Goal: Communication & Community: Answer question/provide support

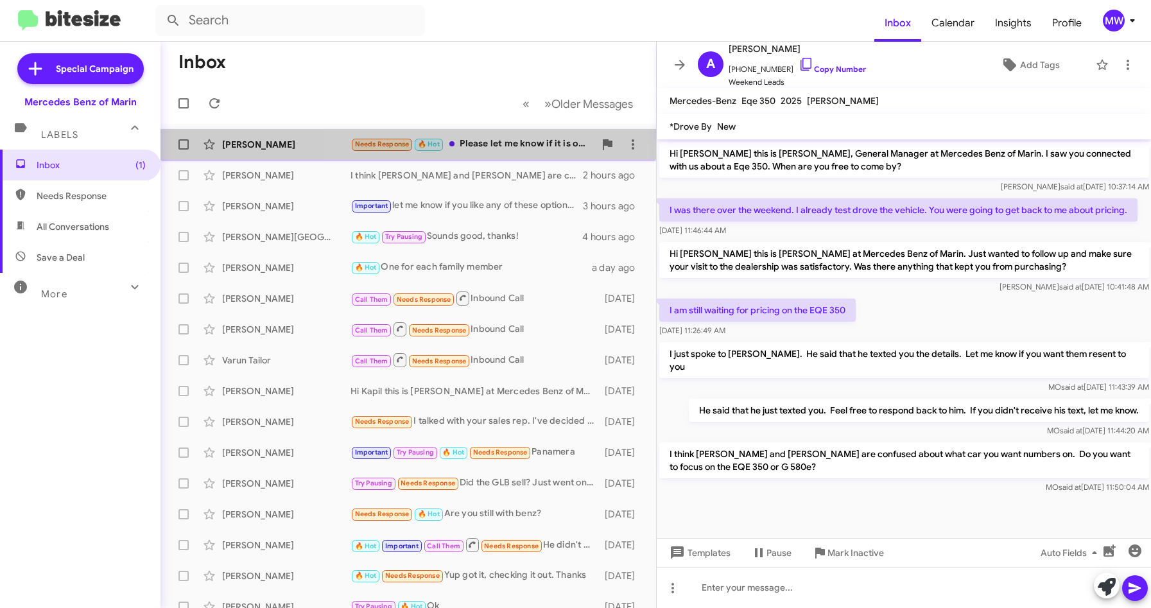
click at [499, 144] on div "Needs Response 🔥 Hot Please let me know if it is ok to pick up on Sunday." at bounding box center [472, 144] width 244 height 15
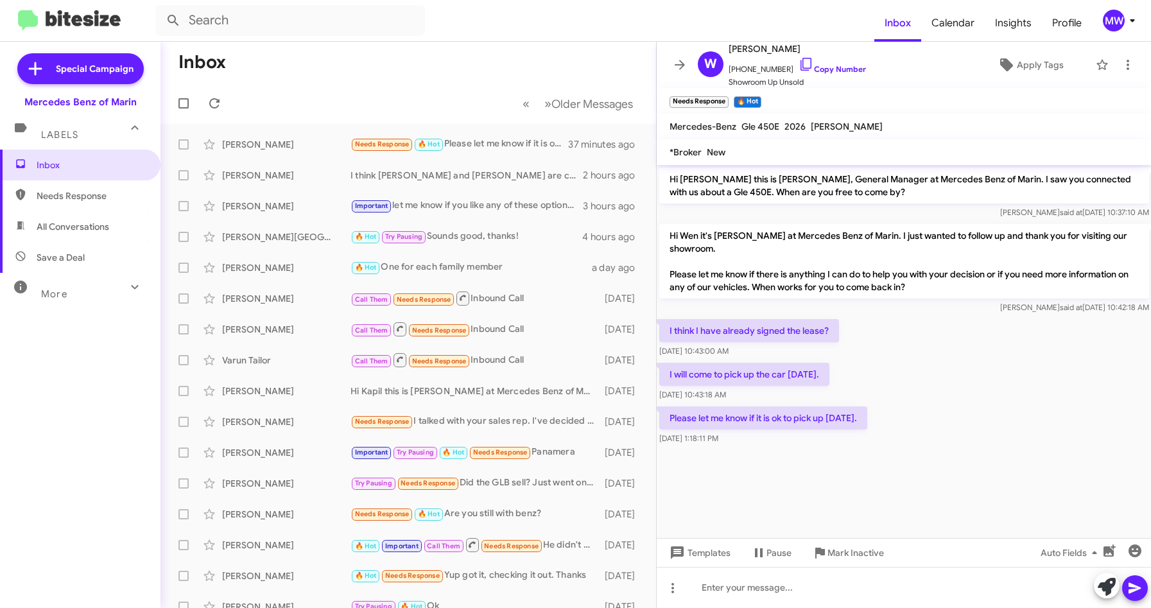
click at [935, 408] on div "Please let me know if it is ok to pick up on Sunday. Sep 17, 2025, 1:18:11 PM" at bounding box center [903, 426] width 495 height 44
drag, startPoint x: 725, startPoint y: 381, endPoint x: 777, endPoint y: 386, distance: 52.8
drag, startPoint x: 777, startPoint y: 386, endPoint x: 861, endPoint y: 454, distance: 108.1
click at [861, 454] on div at bounding box center [903, 455] width 495 height 16
drag, startPoint x: 816, startPoint y: 485, endPoint x: 816, endPoint y: 478, distance: 7.1
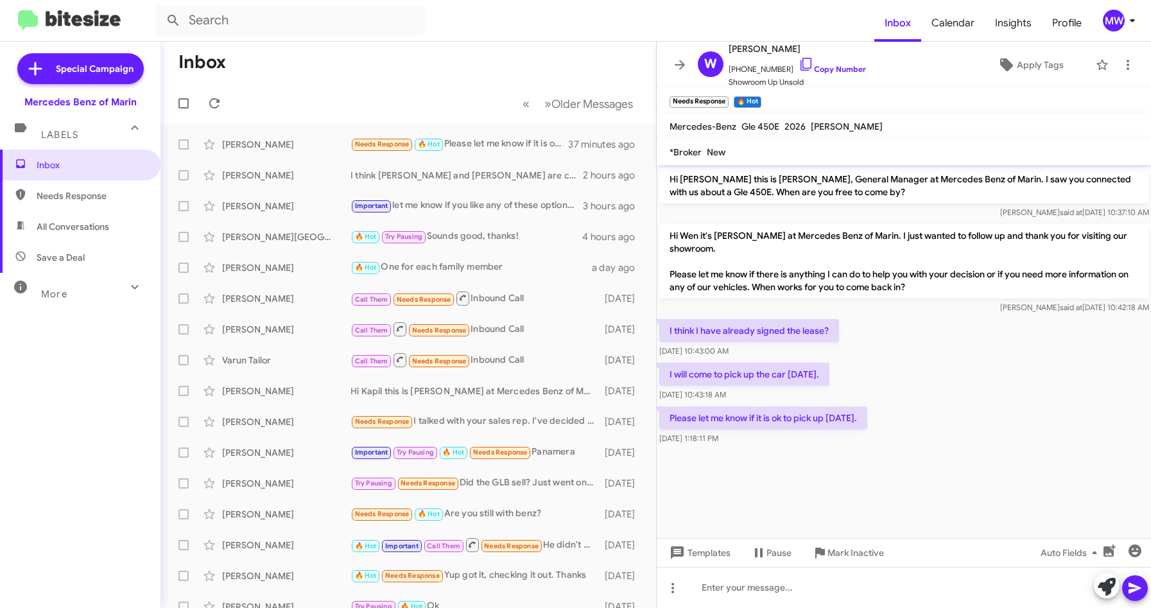
click at [816, 483] on cdk-virtual-scroll-viewport "Hi Wen this is Omar Ibrahimi, General Manager at Mercedes Benz of Marin. I saw …" at bounding box center [903, 351] width 495 height 373
click at [854, 445] on div "Please let me know if it is ok to pick up on Sunday. Sep 17, 2025, 1:18:11 PM" at bounding box center [903, 426] width 495 height 44
click at [778, 579] on div at bounding box center [903, 587] width 495 height 41
click at [743, 585] on div at bounding box center [903, 587] width 495 height 41
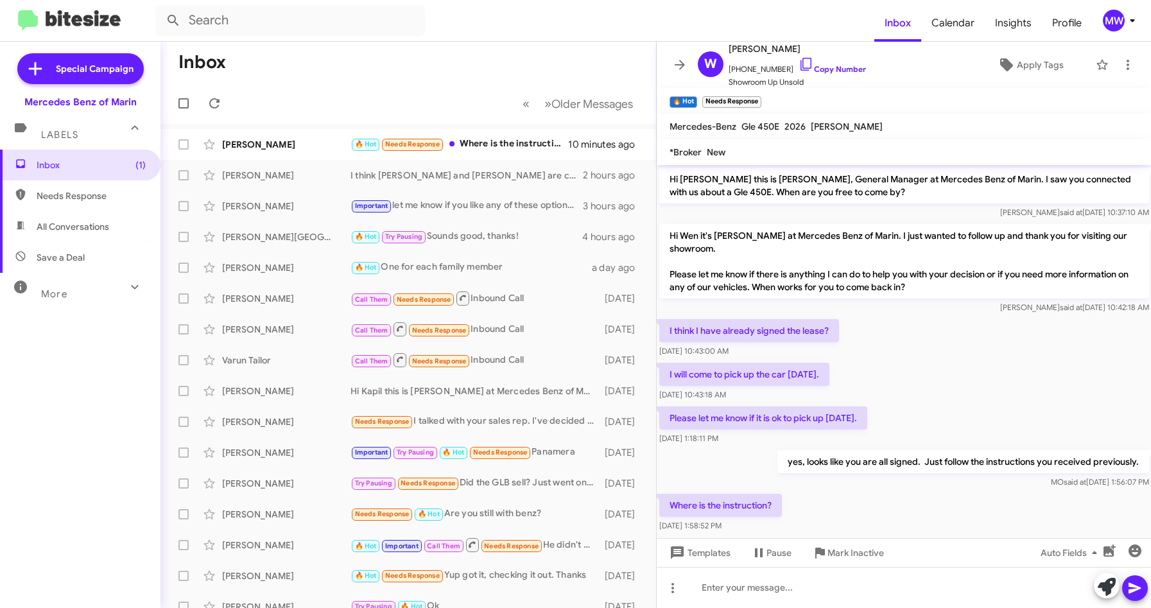
scroll to position [19, 0]
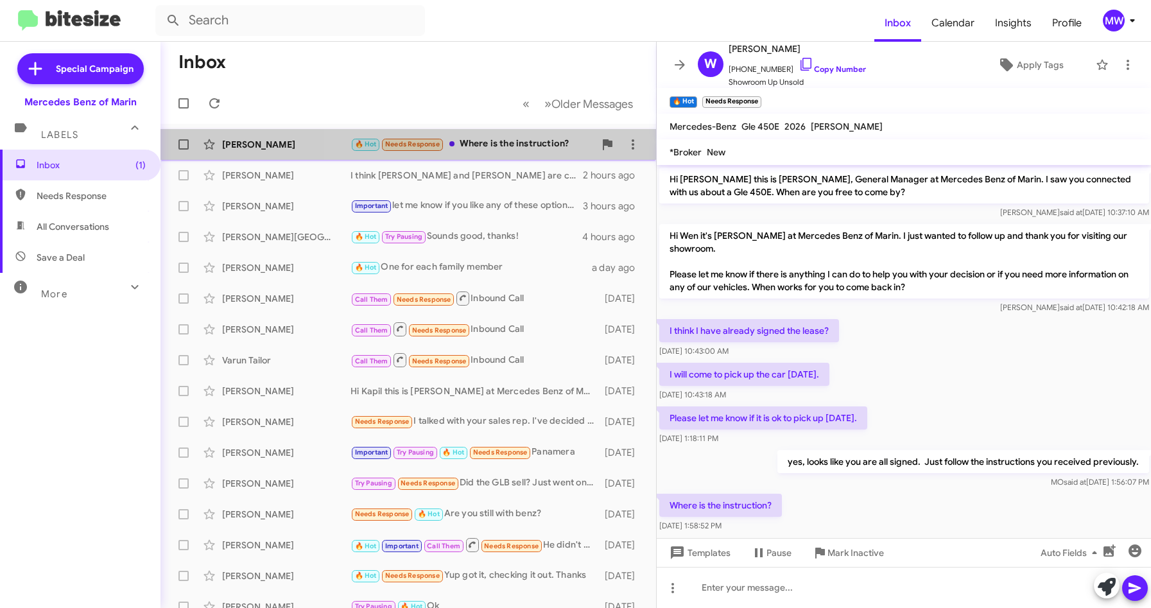
click at [546, 150] on div "🔥 Hot Needs Response Where is the instruction?" at bounding box center [472, 144] width 244 height 15
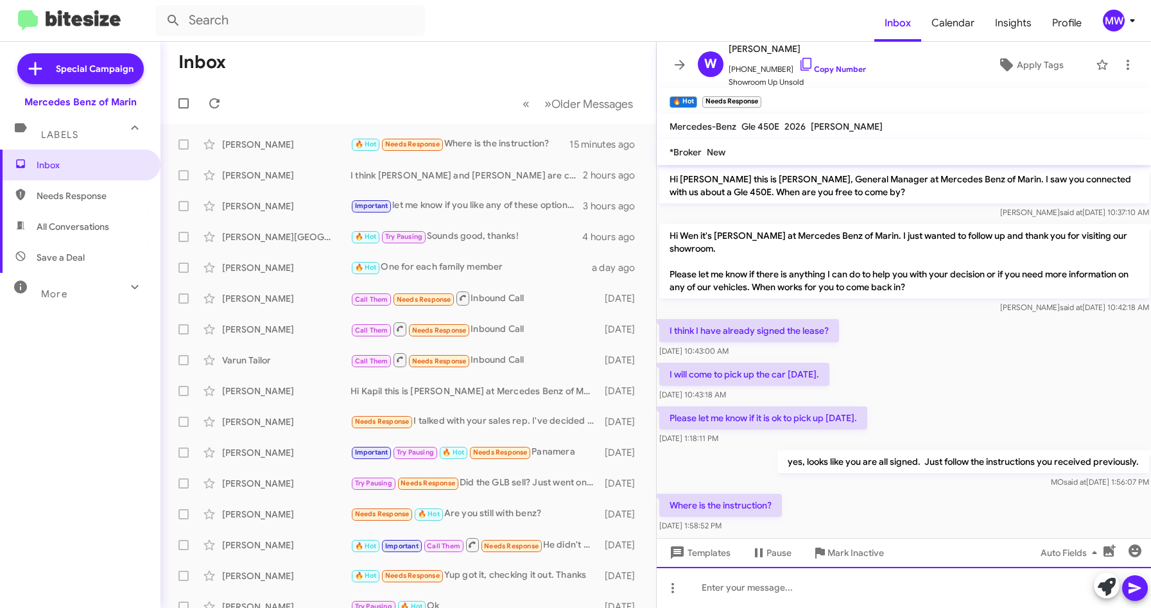
click at [797, 581] on div at bounding box center [903, 587] width 495 height 41
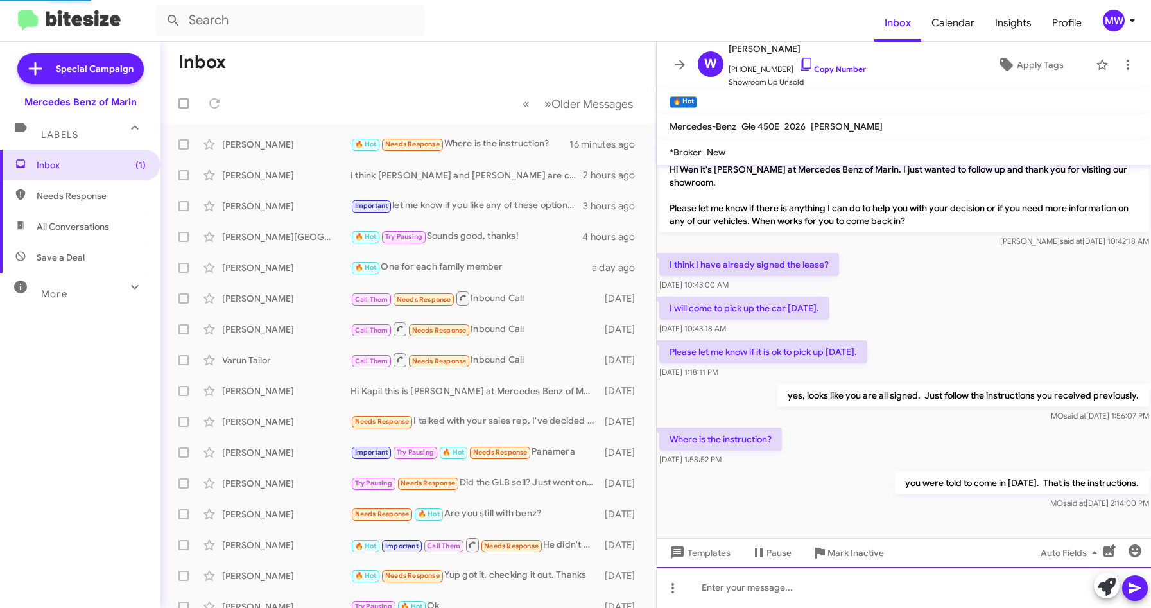
scroll to position [93, 0]
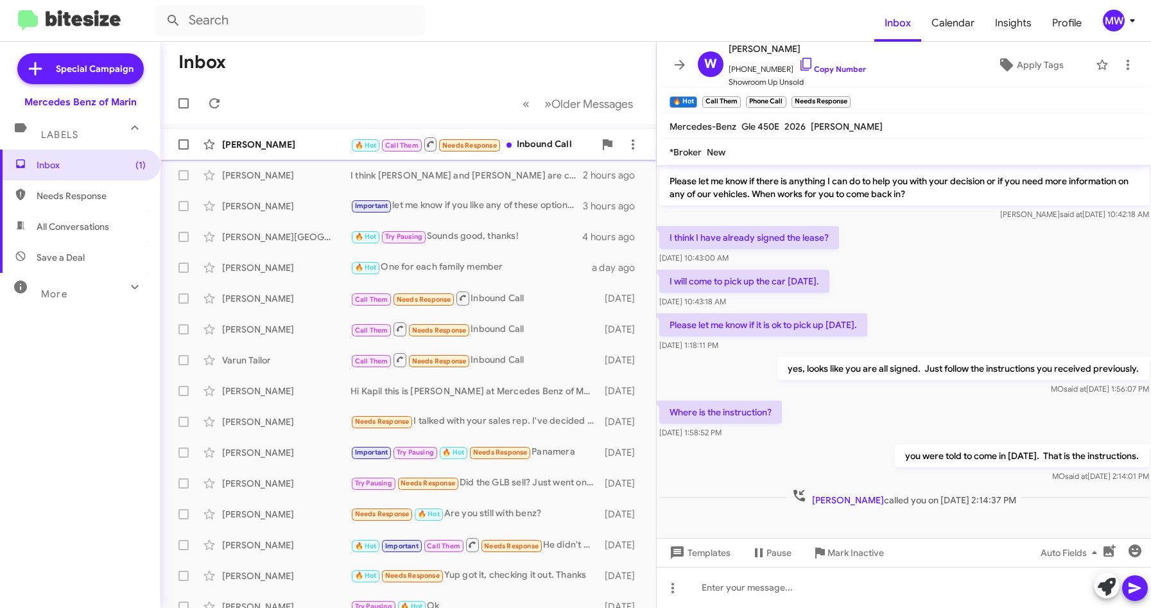
click at [541, 144] on div "🔥 Hot Call Them Needs Response Inbound Call" at bounding box center [472, 144] width 244 height 16
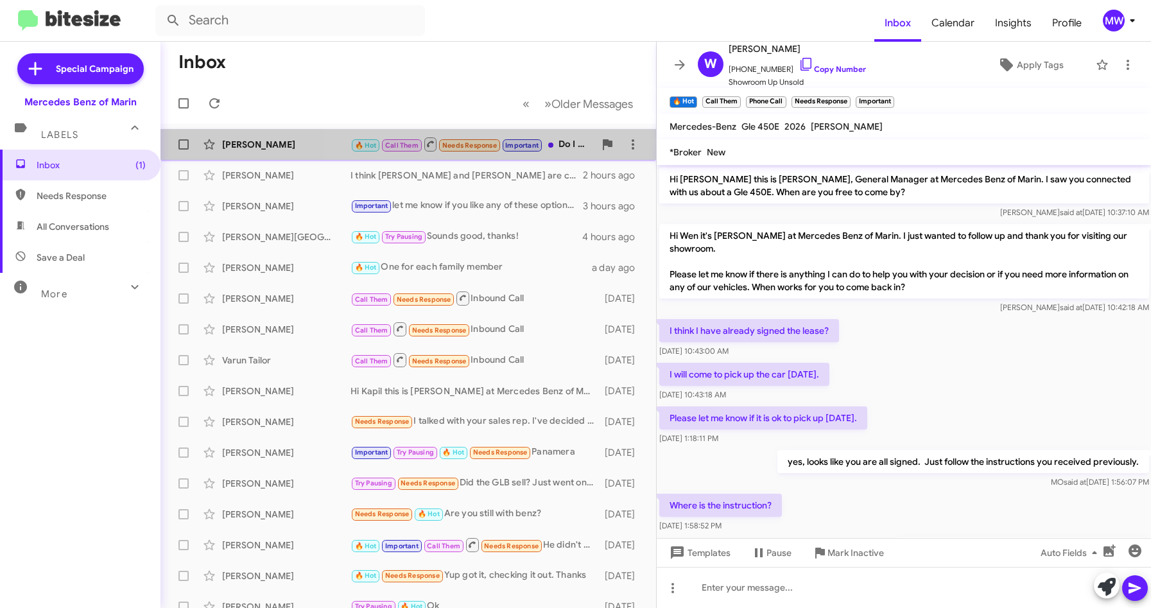
click at [544, 141] on div "🔥 Hot Call Them Needs Response Important Do I need to make an appointment? Or j…" at bounding box center [472, 144] width 244 height 16
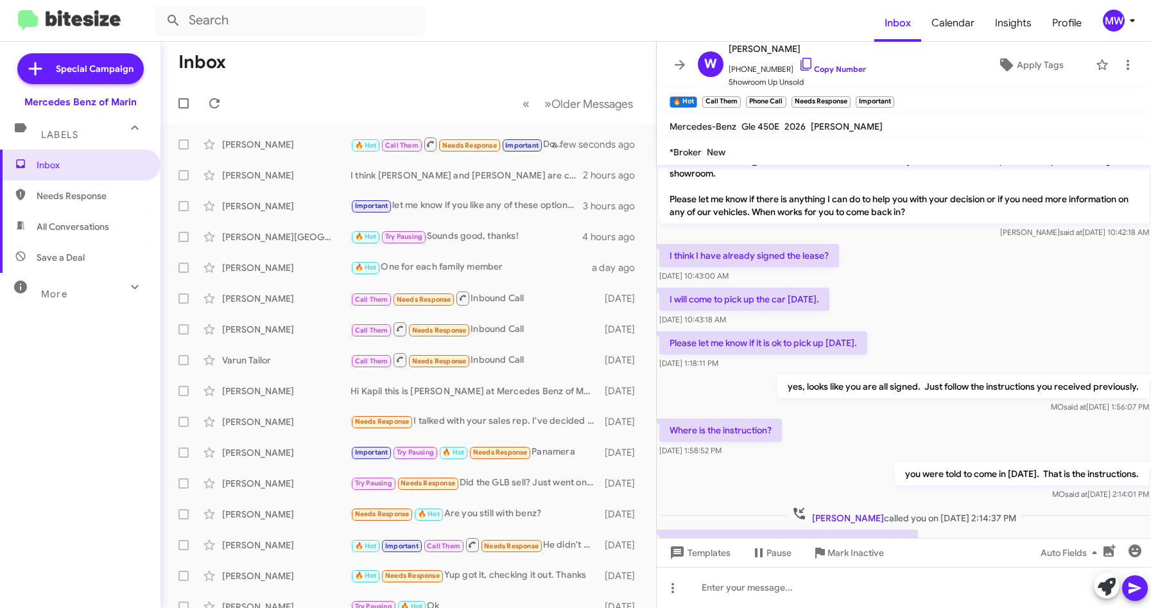
scroll to position [140, 0]
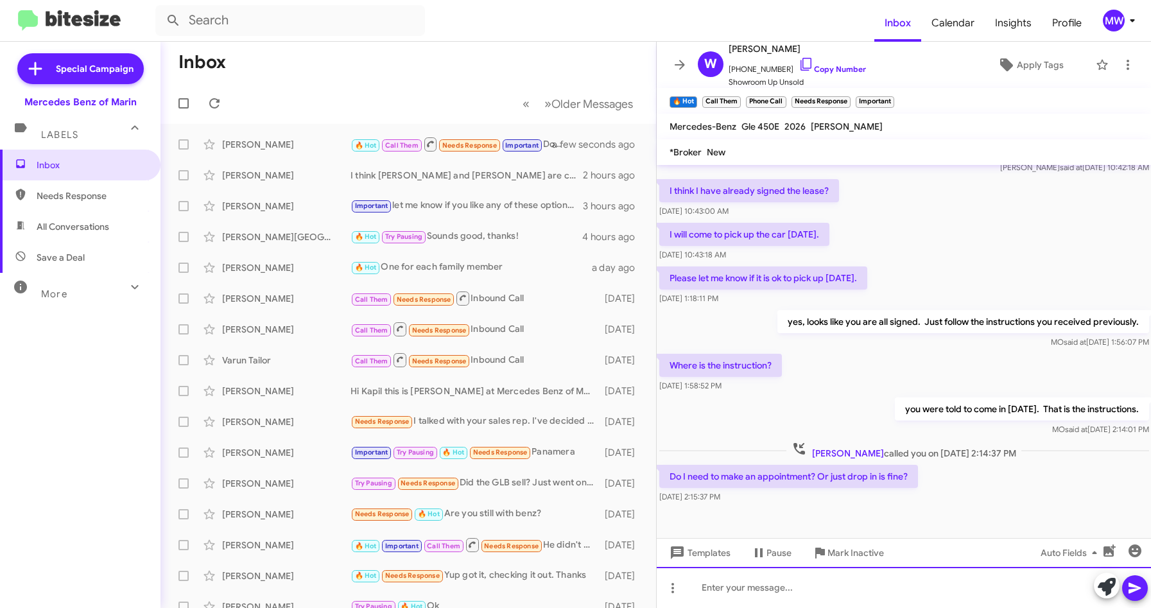
click at [867, 593] on div at bounding box center [903, 587] width 495 height 41
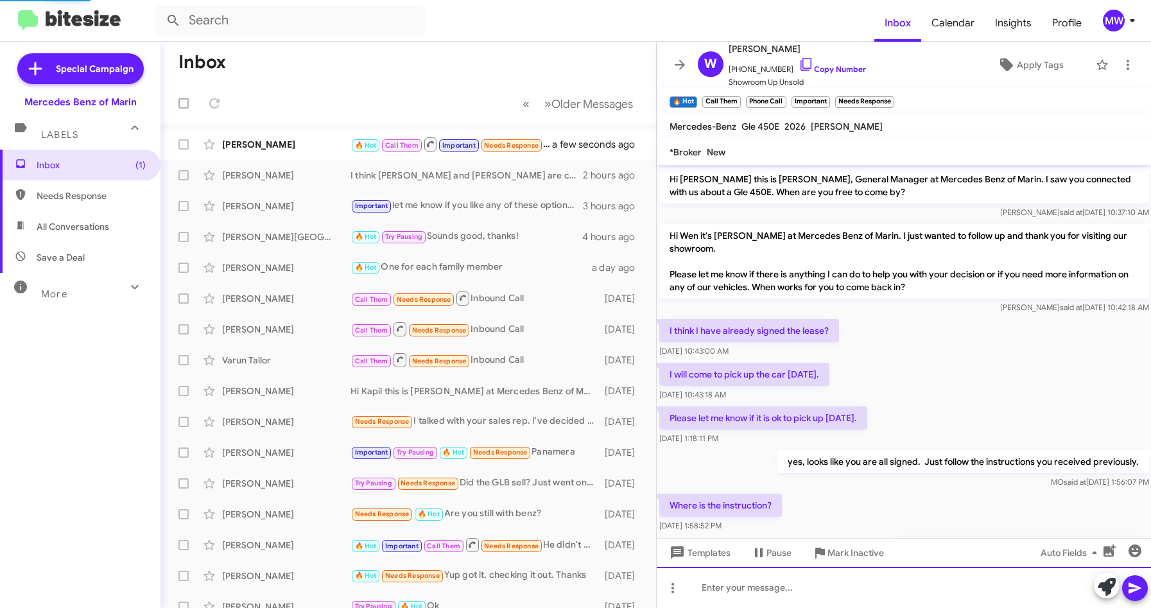
scroll to position [280, 0]
